Goal: Check status: Check status

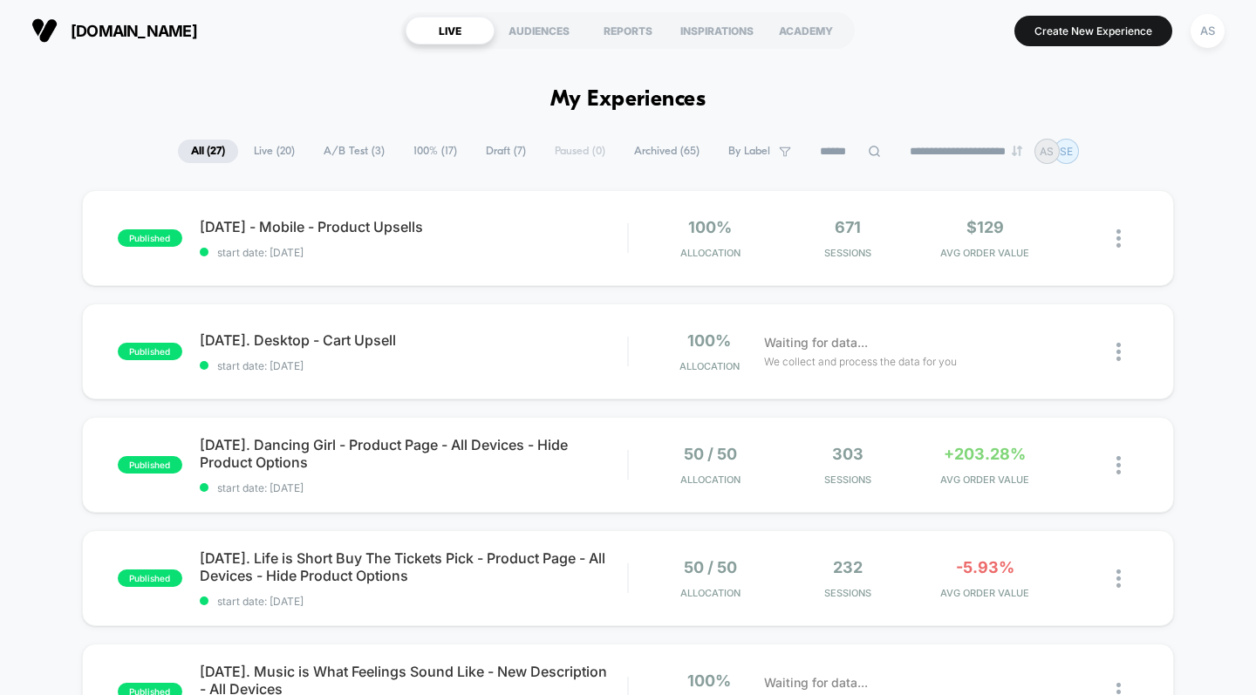
click at [501, 447] on span "[DATE]. Dancing Girl - Product Page - All Devices - Hide Product Options" at bounding box center [414, 453] width 428 height 35
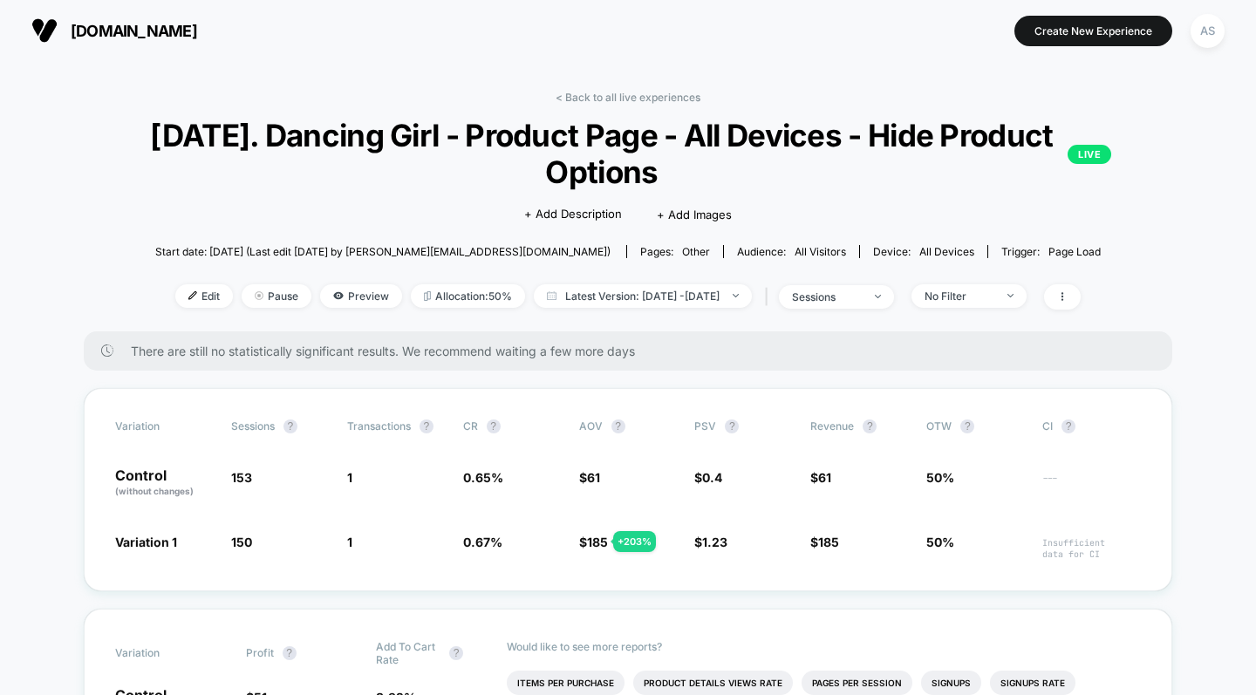
click at [653, 99] on link "< Back to all live experiences" at bounding box center [628, 97] width 145 height 13
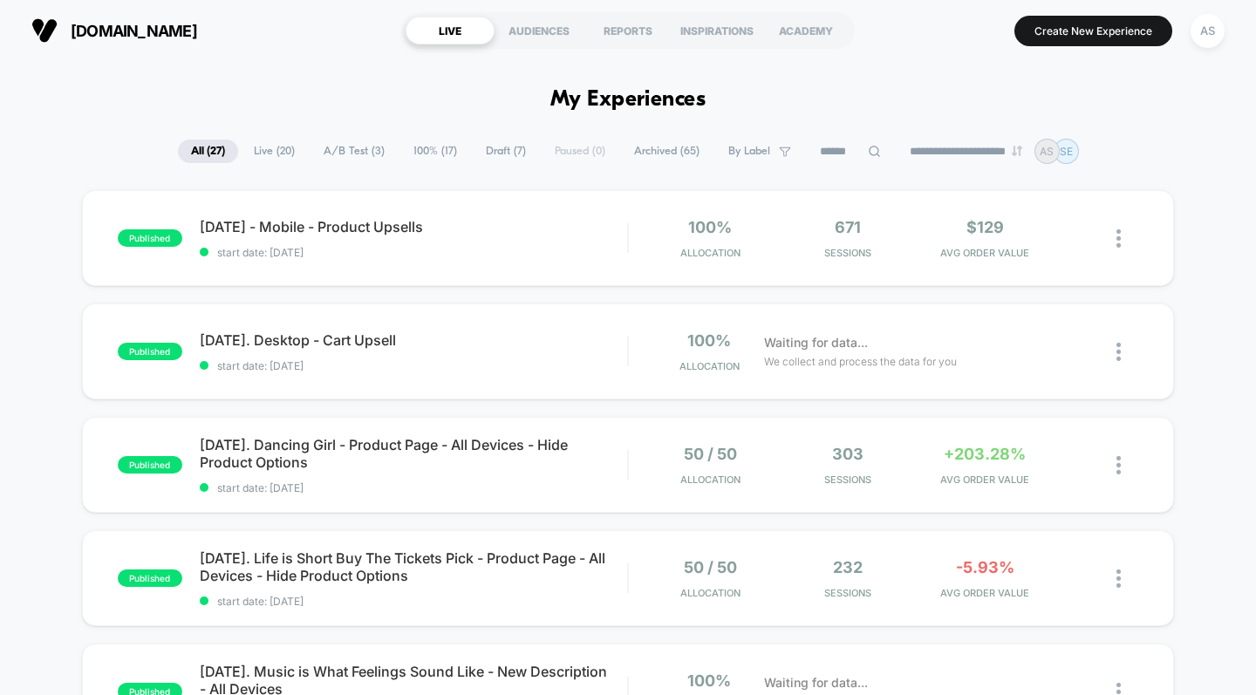
click at [446, 552] on span "[DATE]. Life is Short Buy The Tickets Pick - Product Page - All Devices - Hide …" at bounding box center [414, 567] width 428 height 35
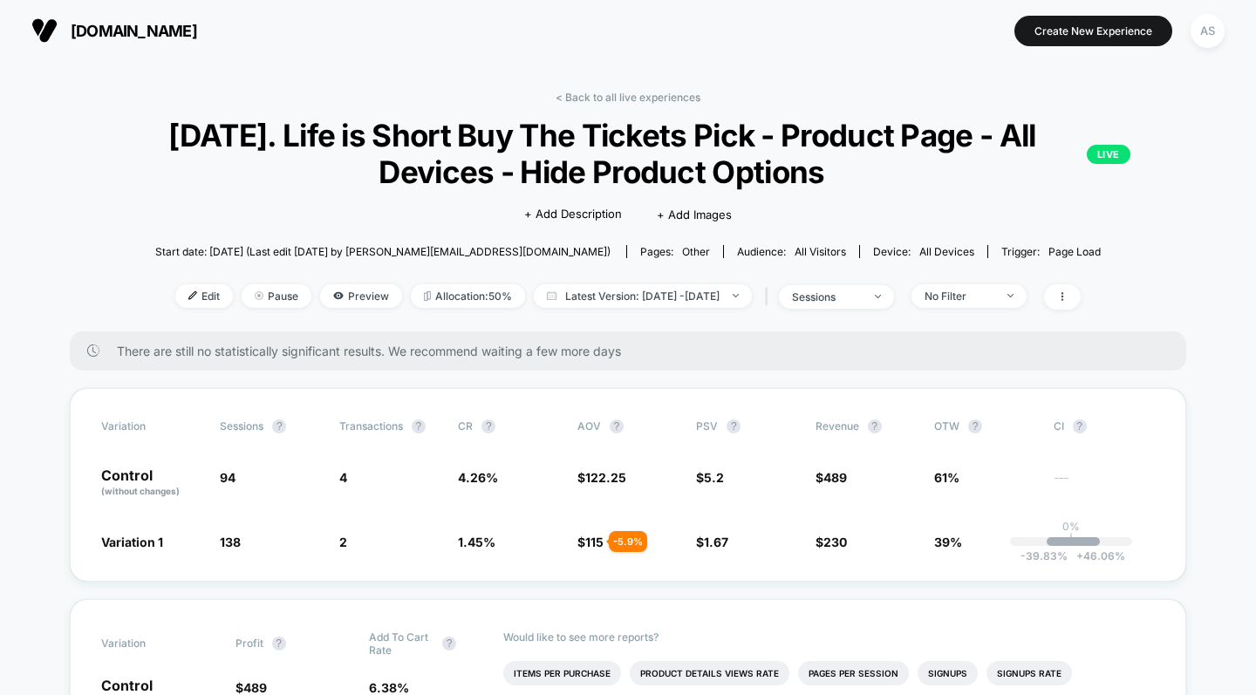
click at [640, 97] on link "< Back to all live experiences" at bounding box center [628, 97] width 145 height 13
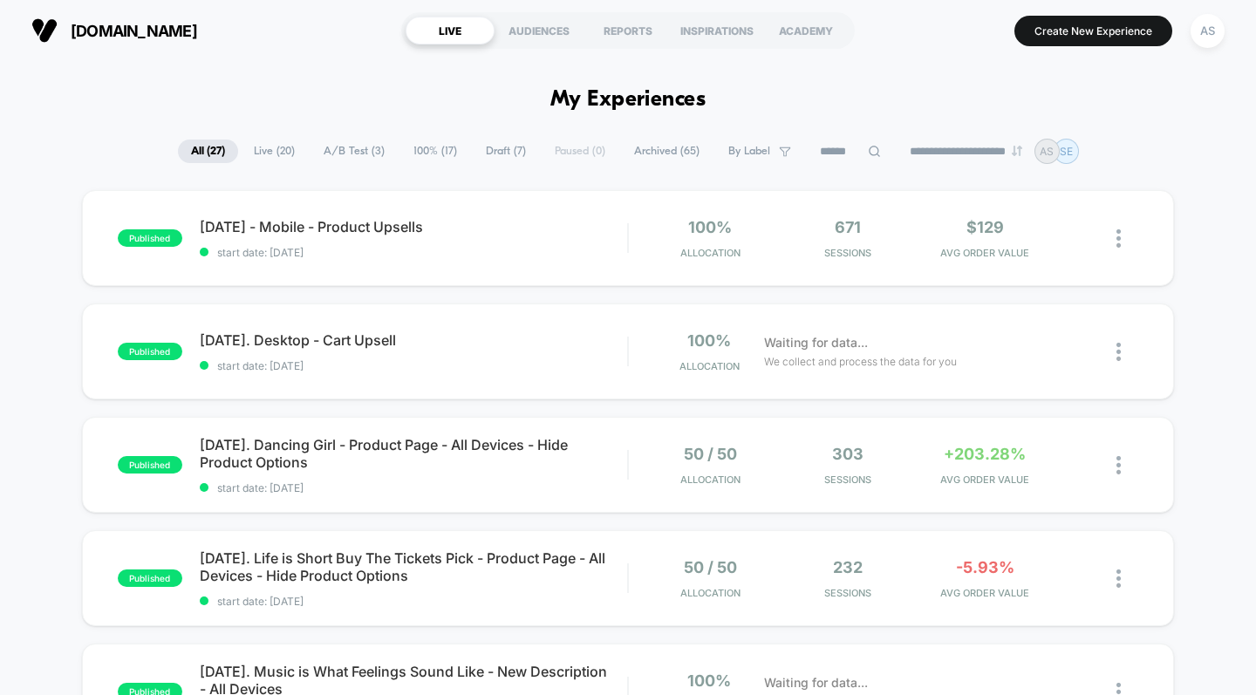
click at [441, 230] on span "[DATE] - Mobile - Product Upsells" at bounding box center [414, 226] width 428 height 17
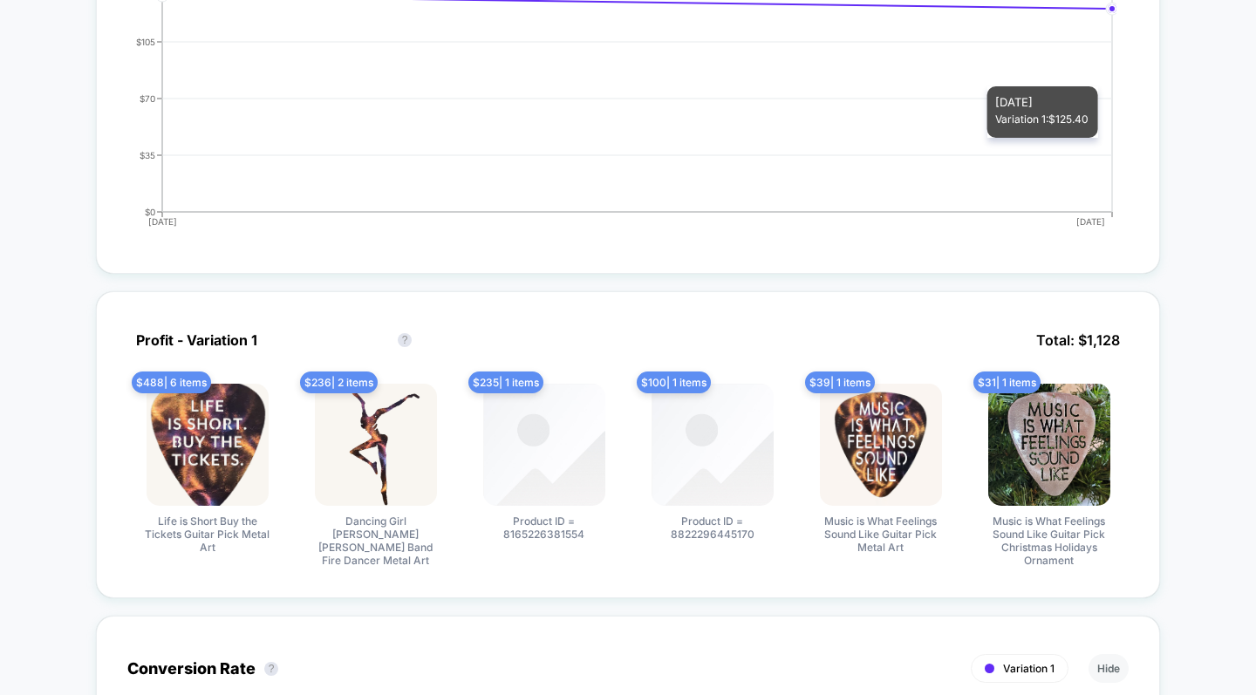
scroll to position [657, 0]
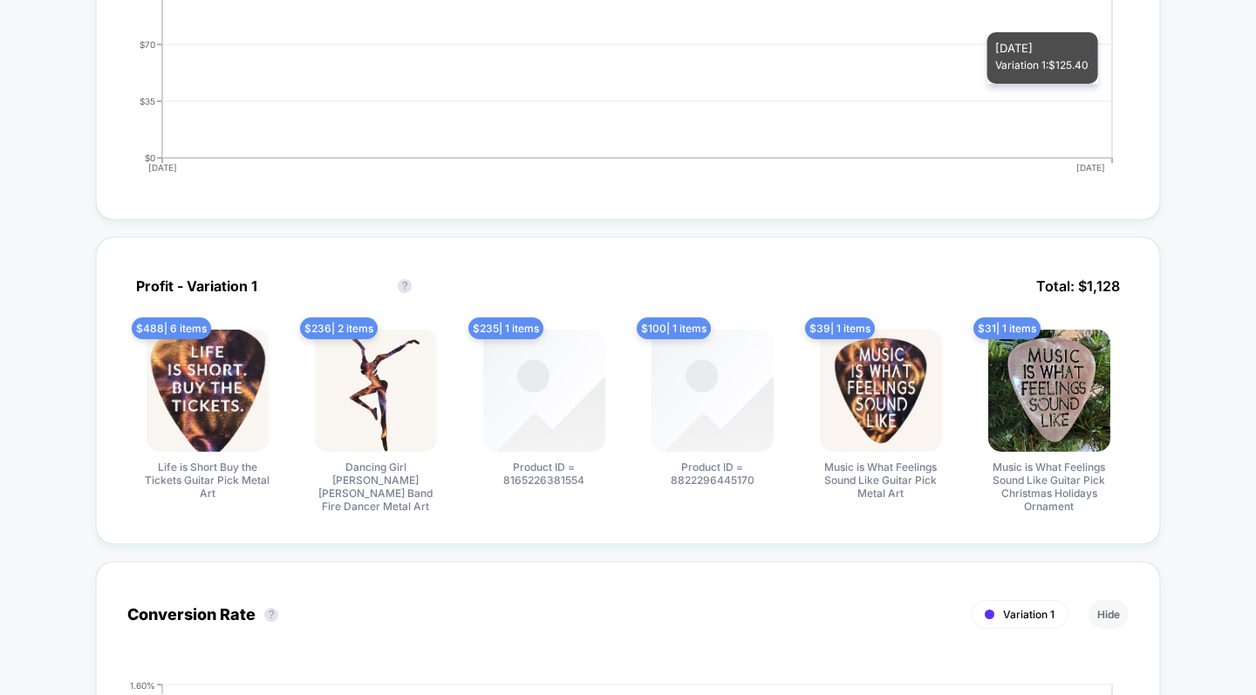
click at [560, 415] on img at bounding box center [544, 391] width 122 height 122
click at [552, 475] on span "Product ID = 8165226381554" at bounding box center [544, 474] width 131 height 26
click at [561, 485] on div "$ 235 | 1 items Product ID = 8165226381554" at bounding box center [544, 421] width 160 height 183
click at [568, 492] on div "$ 235 | 1 items Product ID = 8165226381554" at bounding box center [544, 421] width 160 height 183
click at [538, 536] on div "Profit - Variation 1 Profit - Variation 1 ? Total: $ 1,128 $ 488 | 6 items Life…" at bounding box center [628, 390] width 1064 height 307
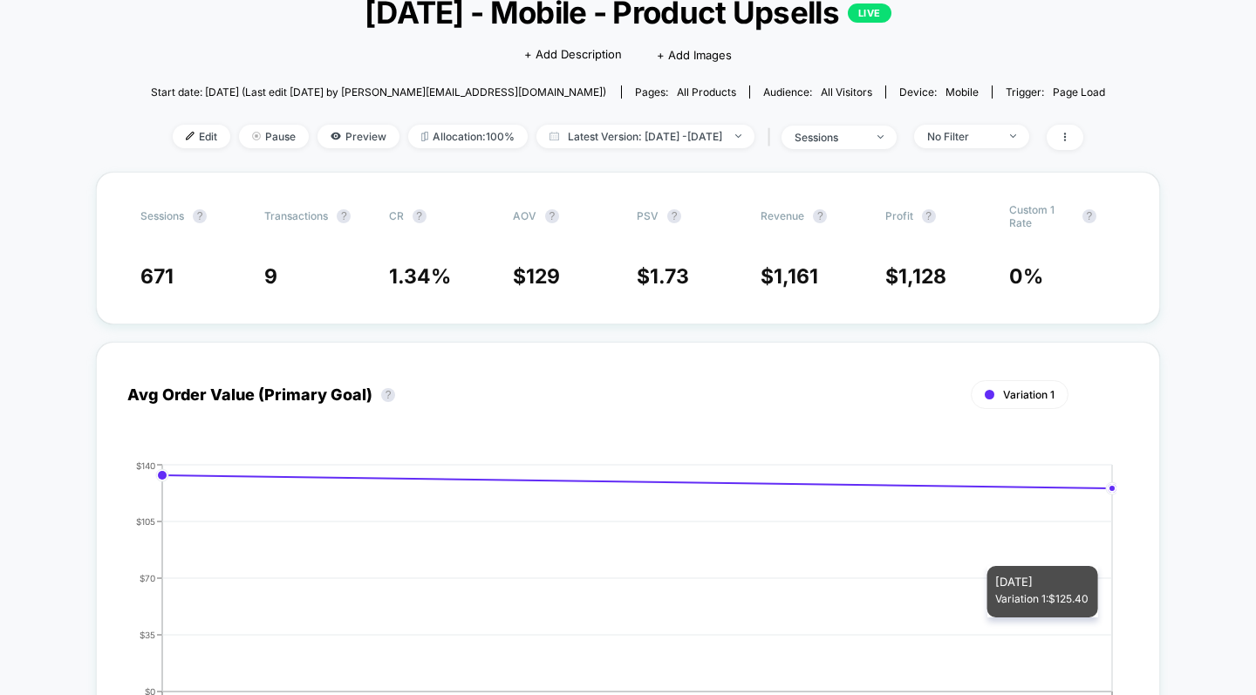
scroll to position [0, 0]
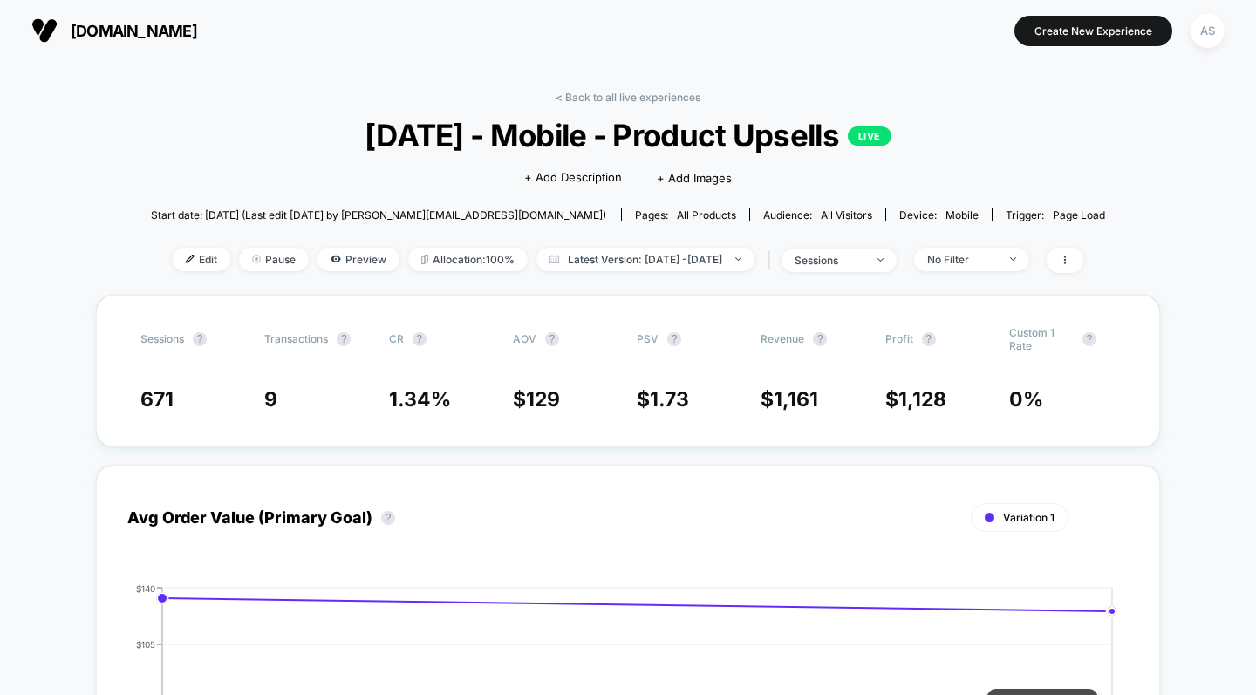
click at [646, 93] on link "< Back to all live experiences" at bounding box center [628, 97] width 145 height 13
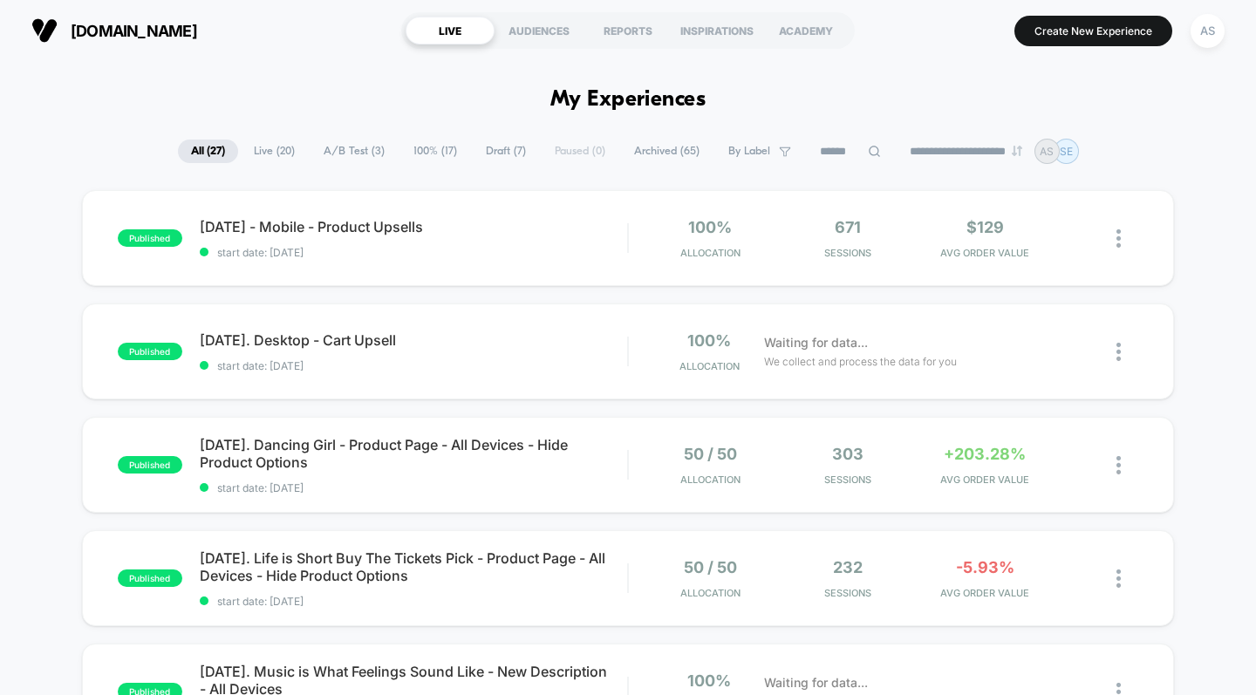
click at [404, 330] on div "published [DATE]. Desktop - Cart Upsell start date: [DATE] 100% Allocation Wait…" at bounding box center [628, 352] width 1093 height 96
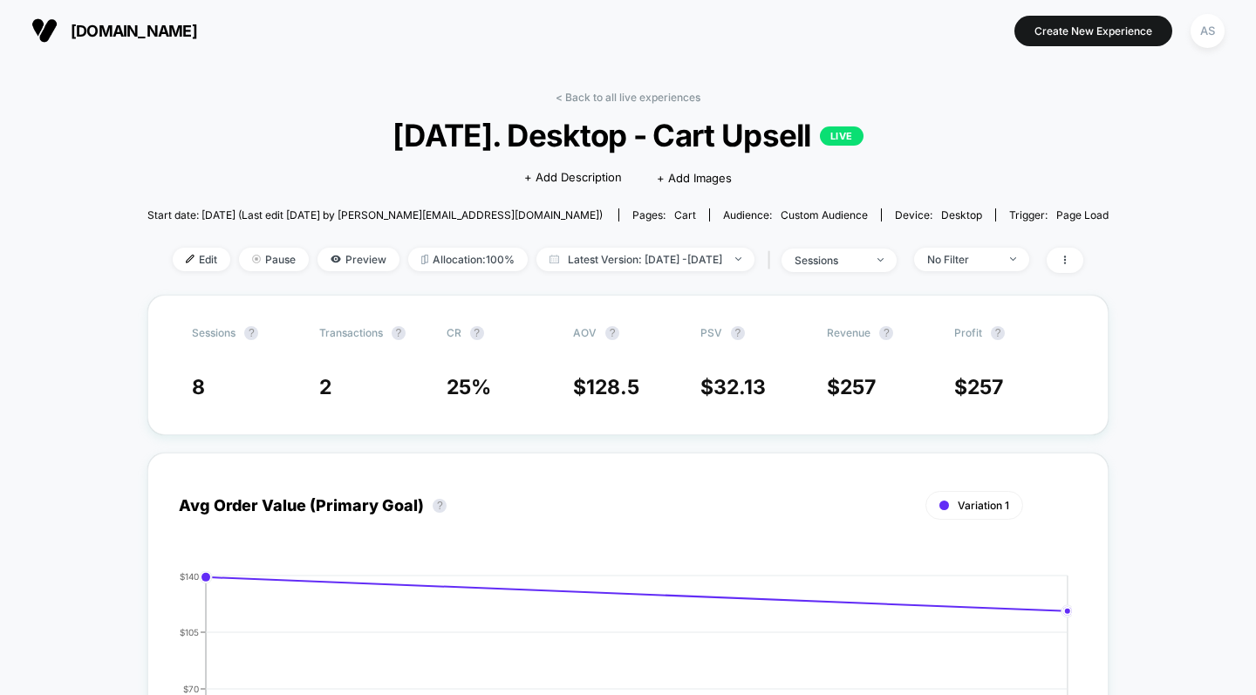
click at [611, 96] on link "< Back to all live experiences" at bounding box center [628, 97] width 145 height 13
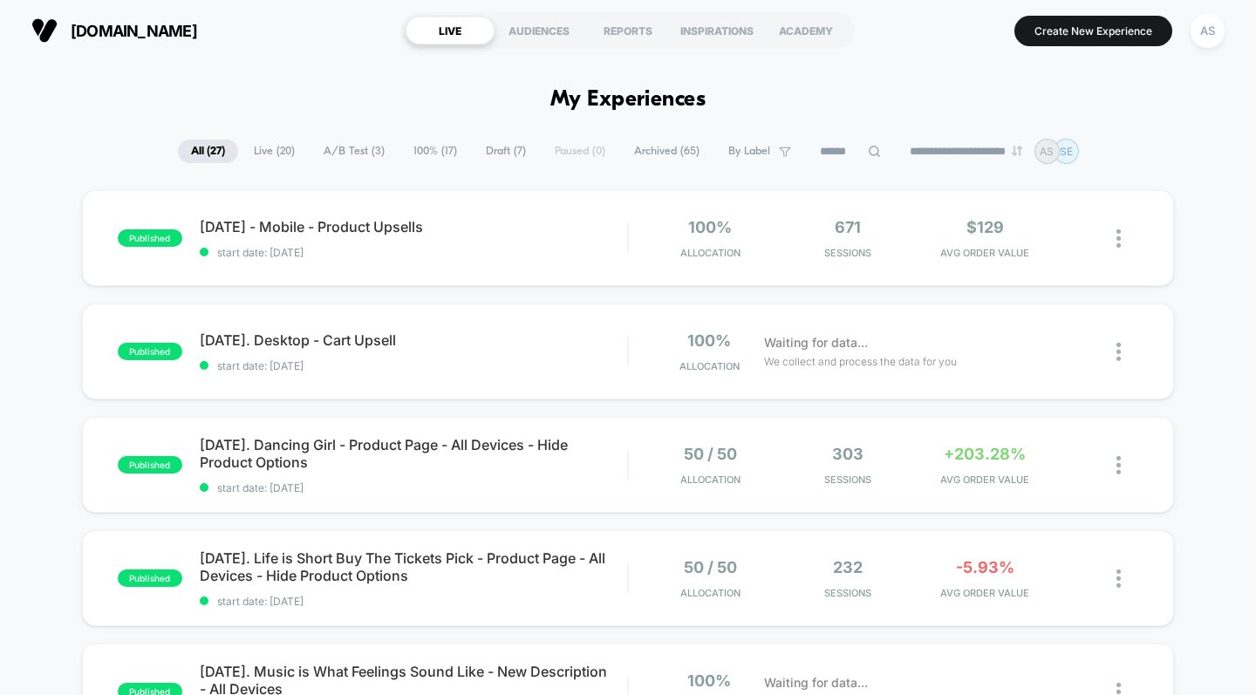
click at [625, 31] on div "REPORTS" at bounding box center [628, 31] width 89 height 28
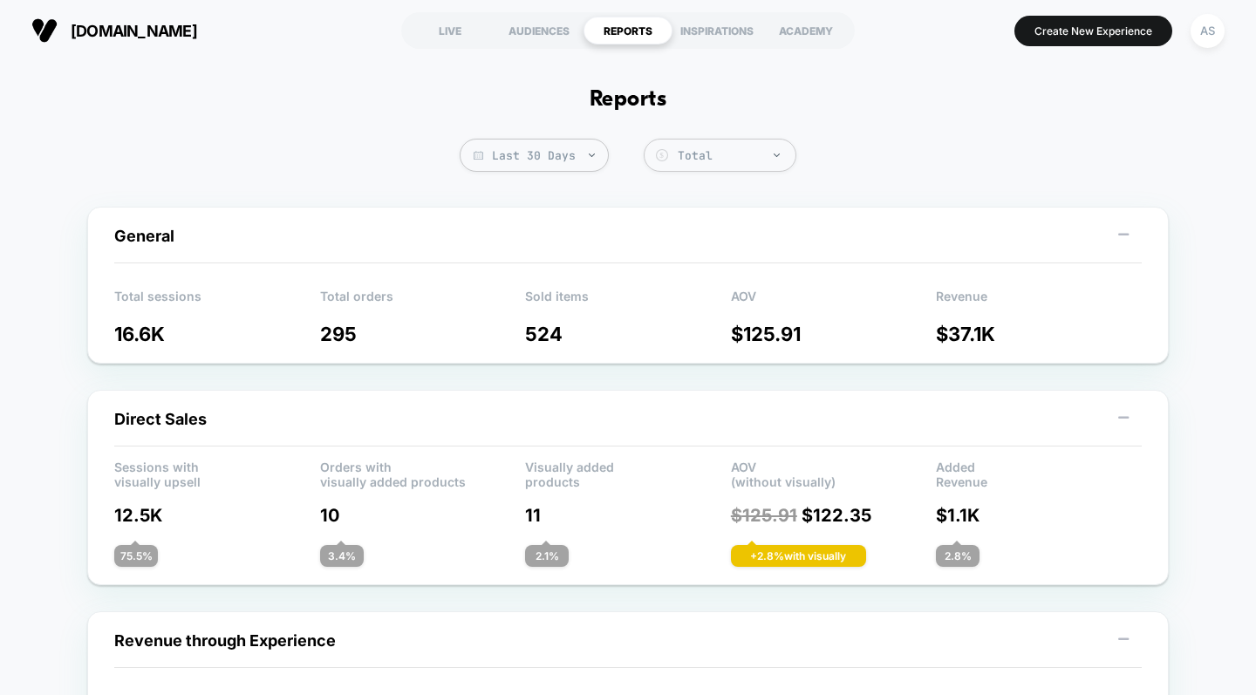
click at [589, 156] on img at bounding box center [592, 155] width 6 height 3
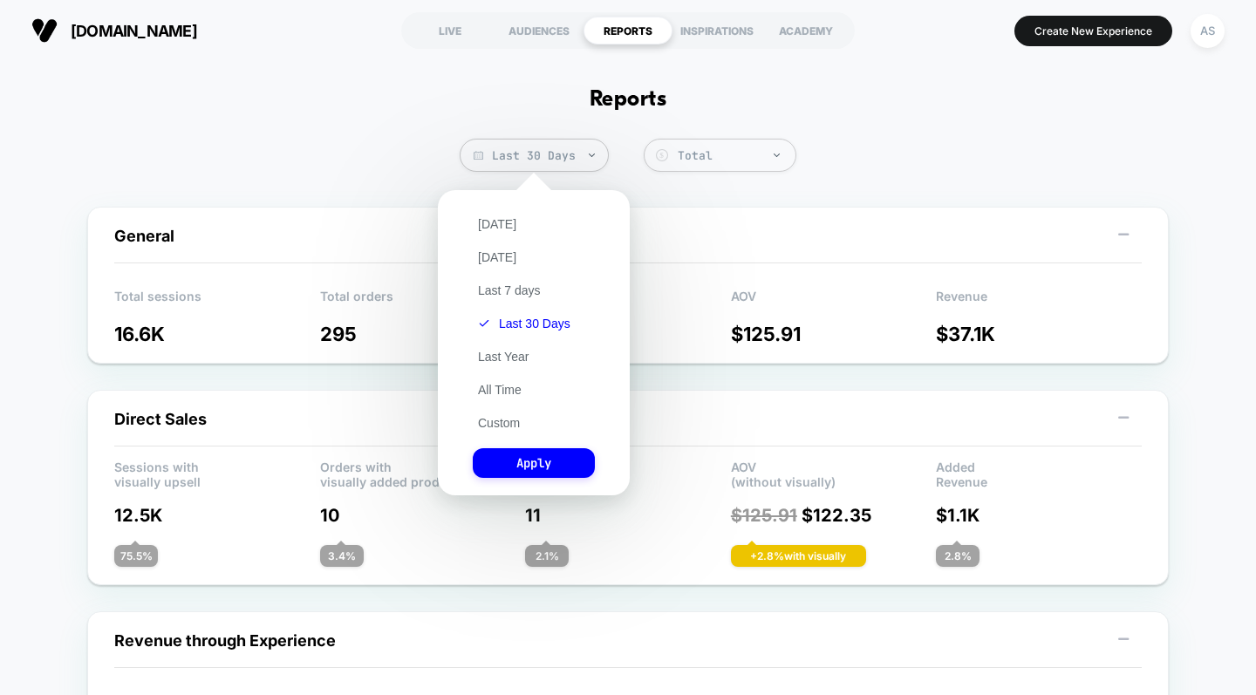
click at [523, 291] on button "Last 7 days" at bounding box center [509, 291] width 73 height 16
click at [540, 461] on button "Apply" at bounding box center [534, 463] width 122 height 30
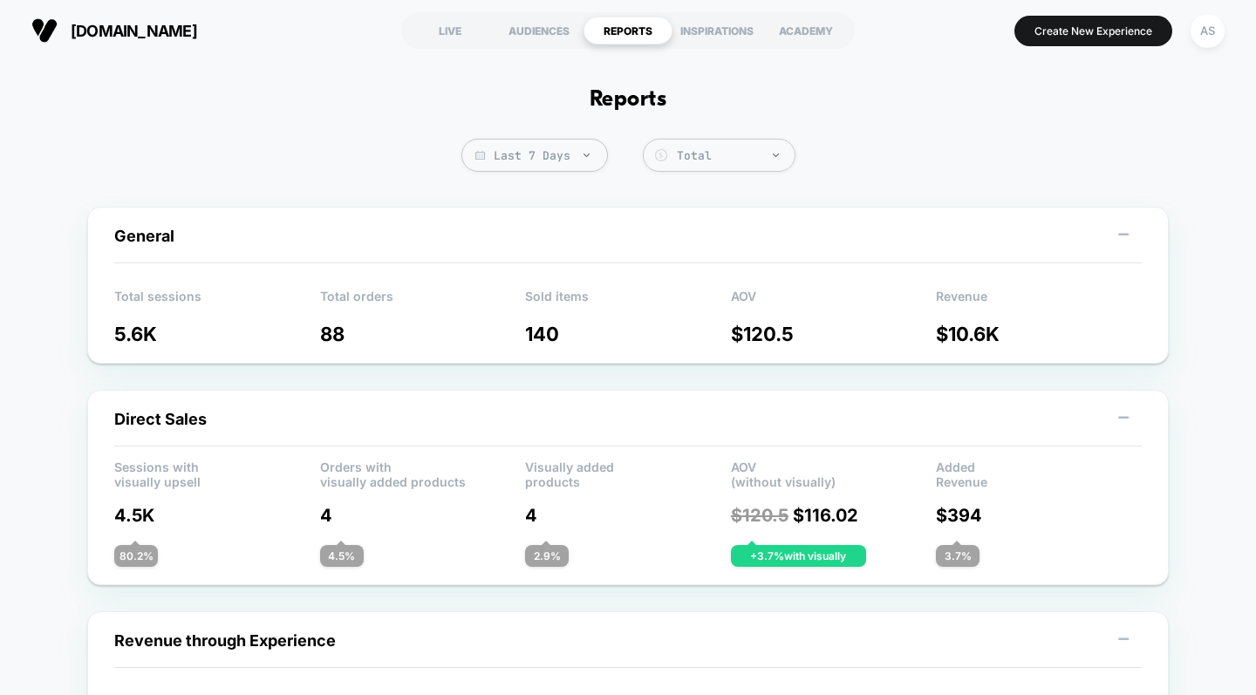
click at [446, 43] on div "LIVE" at bounding box center [450, 31] width 89 height 28
